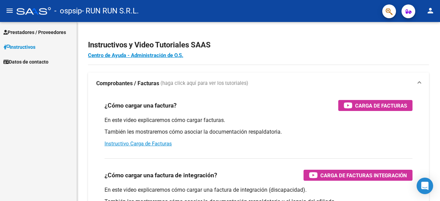
click at [39, 31] on span "Prestadores / Proveedores" at bounding box center [34, 33] width 63 height 8
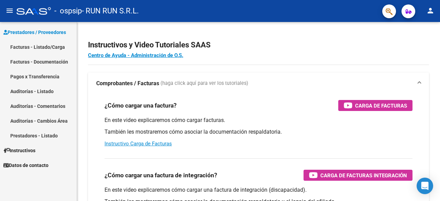
click at [43, 52] on link "Facturas - Listado/Carga" at bounding box center [38, 47] width 77 height 15
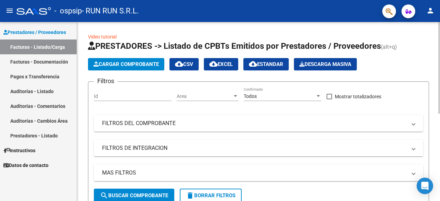
click at [127, 68] on button "Cargar Comprobante" at bounding box center [126, 64] width 76 height 12
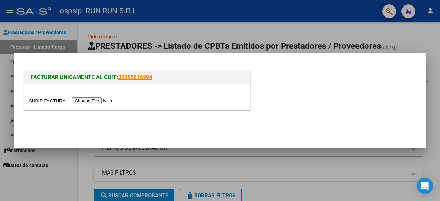
click at [107, 100] on input "file" at bounding box center [72, 100] width 87 height 7
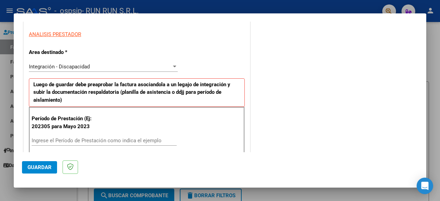
scroll to position [138, 0]
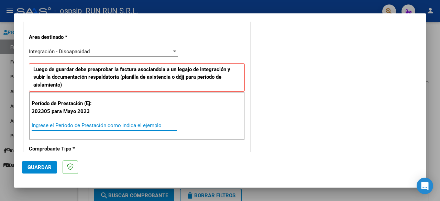
click at [63, 125] on input "Ingrese el Período de Prestación como indica el ejemplo" at bounding box center [104, 125] width 145 height 6
type input "202507"
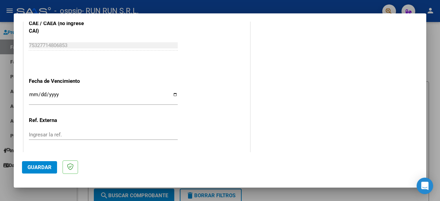
scroll to position [447, 0]
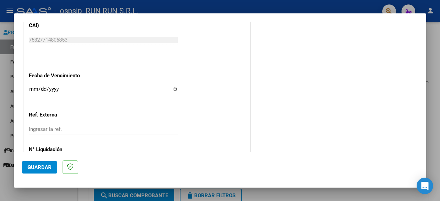
click at [172, 87] on input "Ingresar la fecha" at bounding box center [103, 91] width 149 height 11
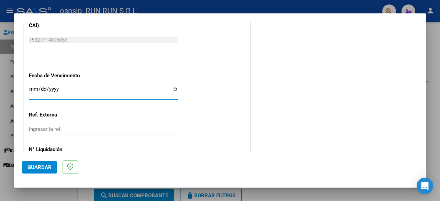
type input "[DATE]"
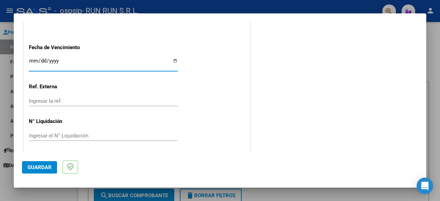
click at [47, 166] on span "Guardar" at bounding box center [40, 167] width 24 height 6
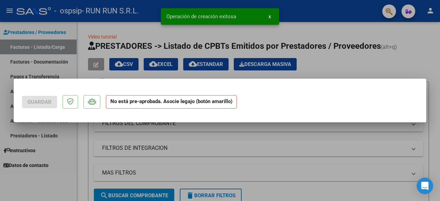
scroll to position [0, 0]
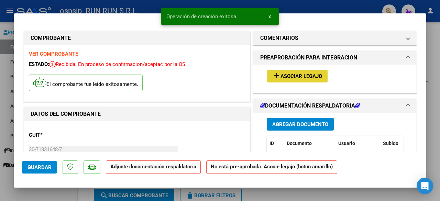
click at [298, 71] on button "add Asociar Legajo" at bounding box center [297, 76] width 61 height 13
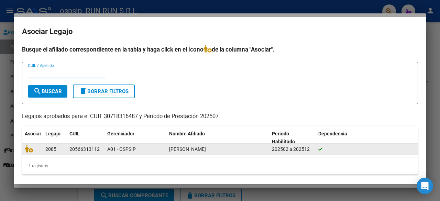
click at [119, 152] on div "A01 - OSPSIP" at bounding box center [135, 150] width 56 height 8
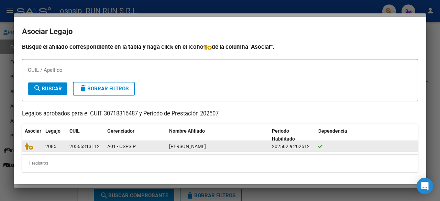
scroll to position [3, 0]
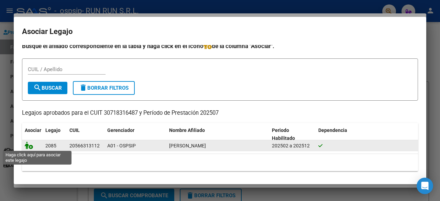
click at [28, 146] on icon at bounding box center [29, 146] width 8 height 8
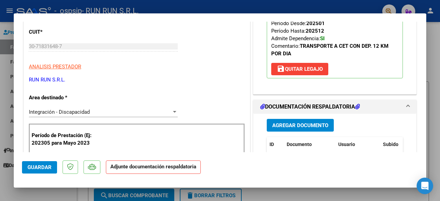
scroll to position [138, 0]
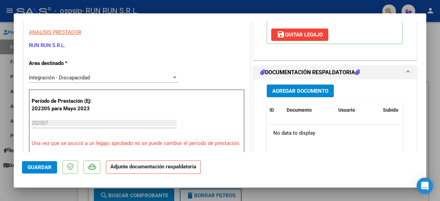
click at [310, 88] on span "Agregar Documento" at bounding box center [300, 91] width 56 height 6
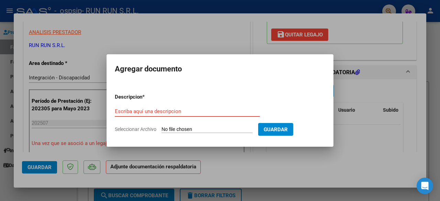
click at [184, 108] on div "Escriba aquí una descripcion" at bounding box center [187, 111] width 145 height 10
type input "CUD [PERSON_NAME]"
click at [224, 130] on input "Seleccionar Archivo" at bounding box center [207, 130] width 91 height 7
type input "C:\fakepath\CUD [PERSON_NAME]..pdf"
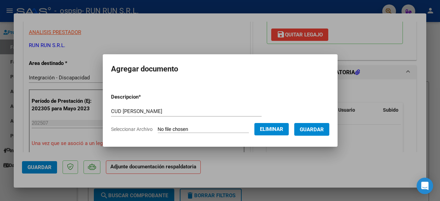
click at [211, 123] on form "Descripcion * CUD [PERSON_NAME] Escriba aquí una descripcion Seleccionar Archiv…" at bounding box center [220, 113] width 218 height 50
click at [324, 128] on span "Guardar" at bounding box center [312, 130] width 24 height 6
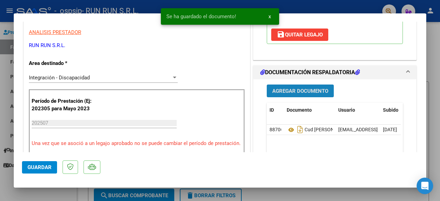
click at [287, 95] on button "Agregar Documento" at bounding box center [300, 91] width 67 height 13
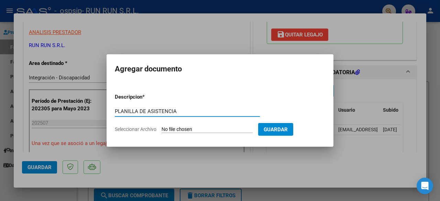
type input "PLANILLA DE ASISTENCIA"
click at [208, 125] on form "Descripcion * PLANILLA DE ASISTENCIA Escriba aquí una descripcion Seleccionar A…" at bounding box center [220, 113] width 211 height 50
click at [210, 128] on input "Seleccionar Archivo" at bounding box center [207, 130] width 91 height 7
type input "C:\fakepath\[PERSON_NAME].pdf"
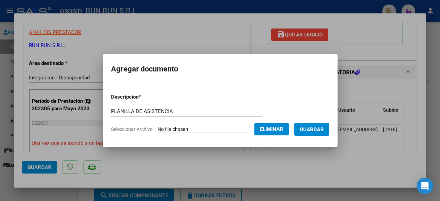
click at [312, 127] on span "Guardar" at bounding box center [312, 130] width 24 height 6
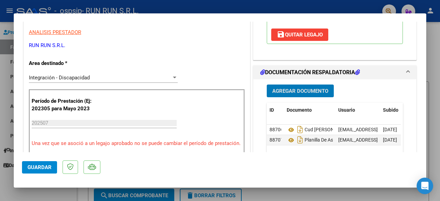
click at [295, 90] on span "Agregar Documento" at bounding box center [300, 91] width 56 height 6
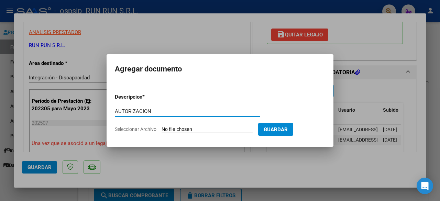
type input "AUTORIZACION"
click at [214, 128] on input "Seleccionar Archivo" at bounding box center [207, 130] width 91 height 7
type input "C:\fakepath\[PERSON_NAME] TRANSPORTE A CET CON DEP AUTORIZACION 2025 SEGUN RESO…"
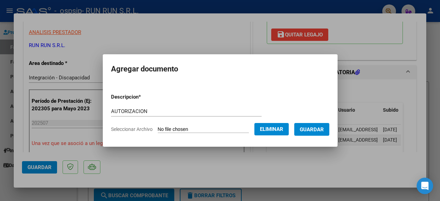
click at [306, 131] on button "Guardar" at bounding box center [311, 129] width 35 height 13
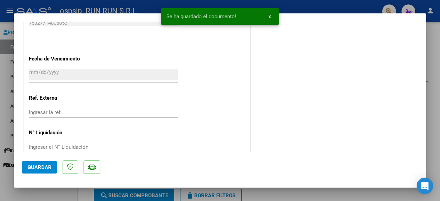
scroll to position [482, 0]
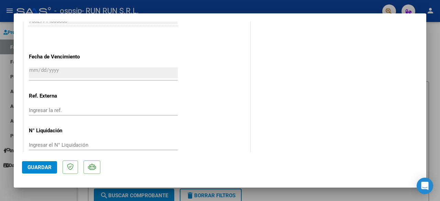
click at [32, 170] on span "Guardar" at bounding box center [40, 167] width 24 height 6
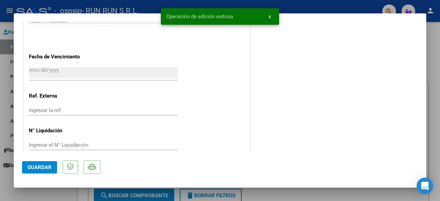
click at [428, 52] on div at bounding box center [220, 100] width 440 height 201
type input "$ 0,00"
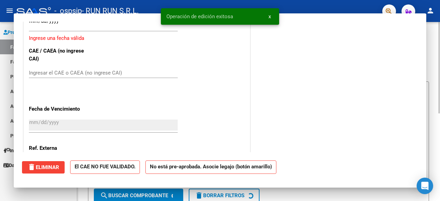
scroll to position [0, 0]
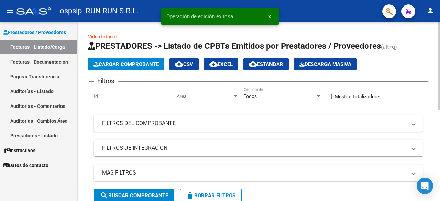
click at [165, 197] on span "search Buscar Comprobante" at bounding box center [134, 196] width 68 height 6
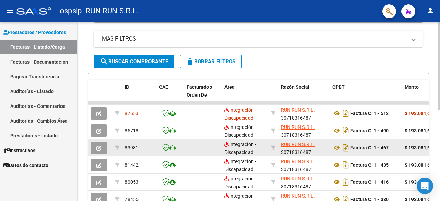
scroll to position [172, 0]
